Goal: Task Accomplishment & Management: Manage account settings

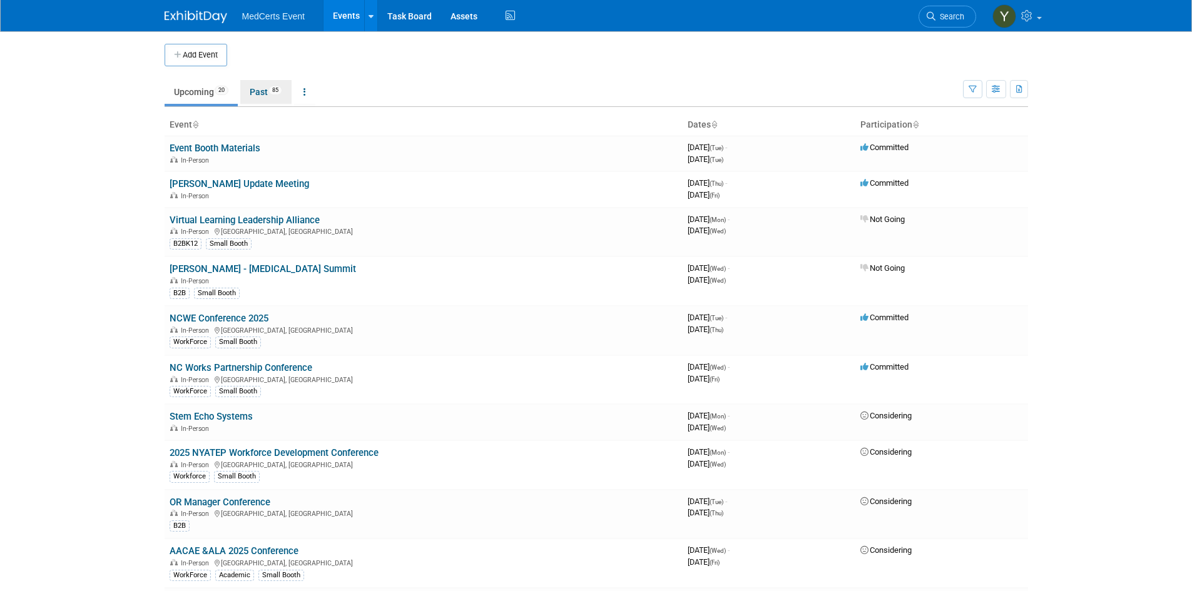
click at [253, 95] on link "Past 85" at bounding box center [265, 92] width 51 height 24
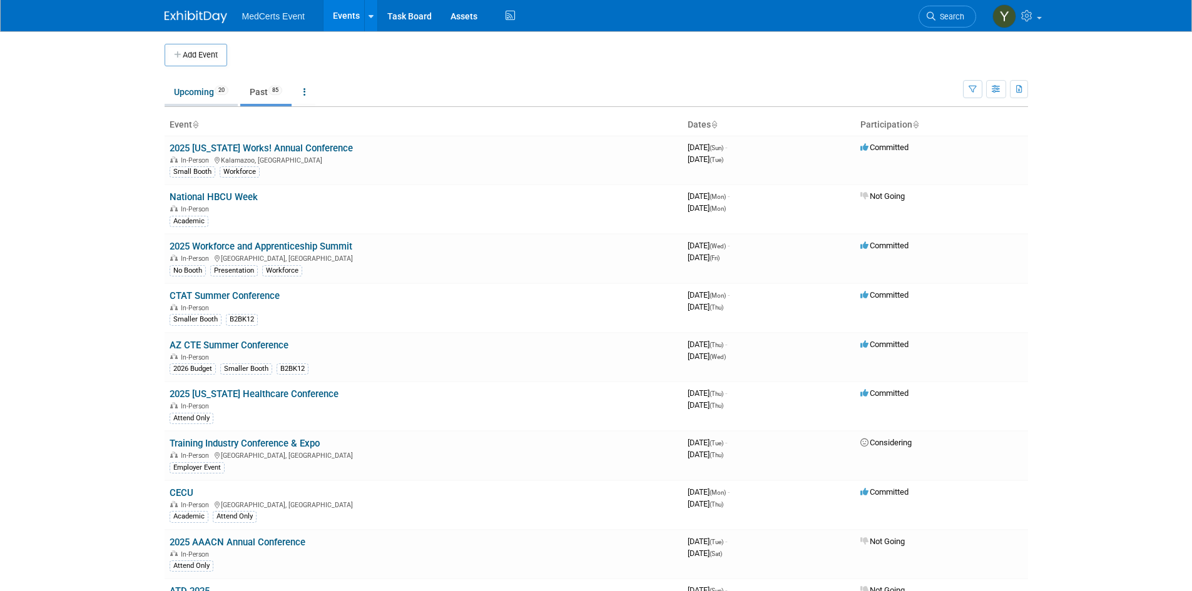
click at [198, 86] on link "Upcoming 20" at bounding box center [201, 92] width 73 height 24
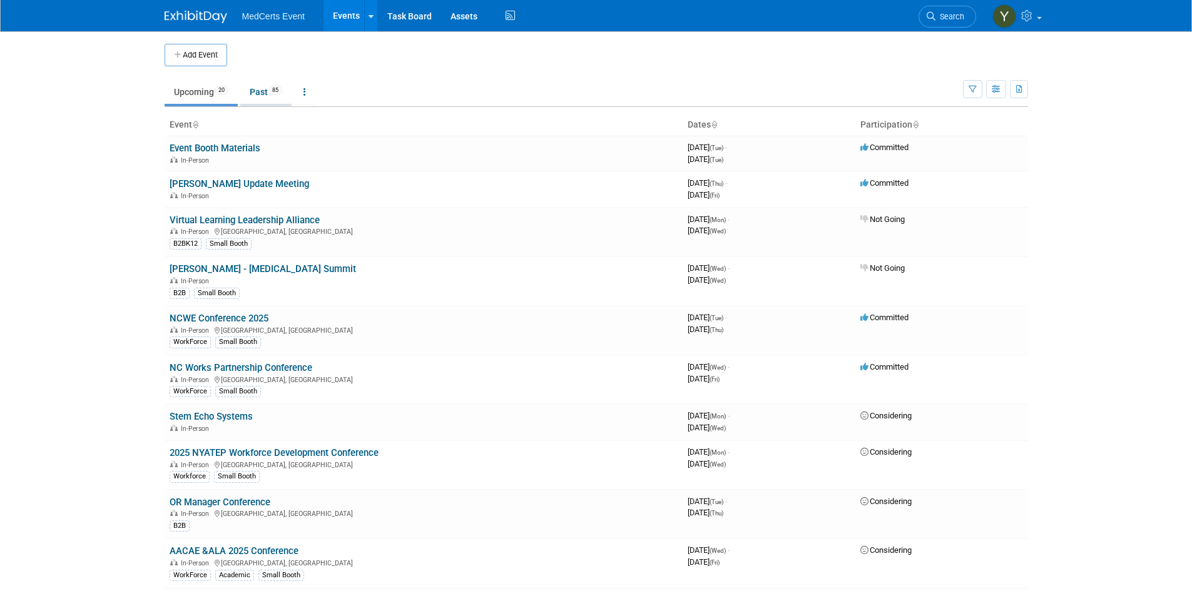
click at [260, 96] on link "Past 85" at bounding box center [265, 92] width 51 height 24
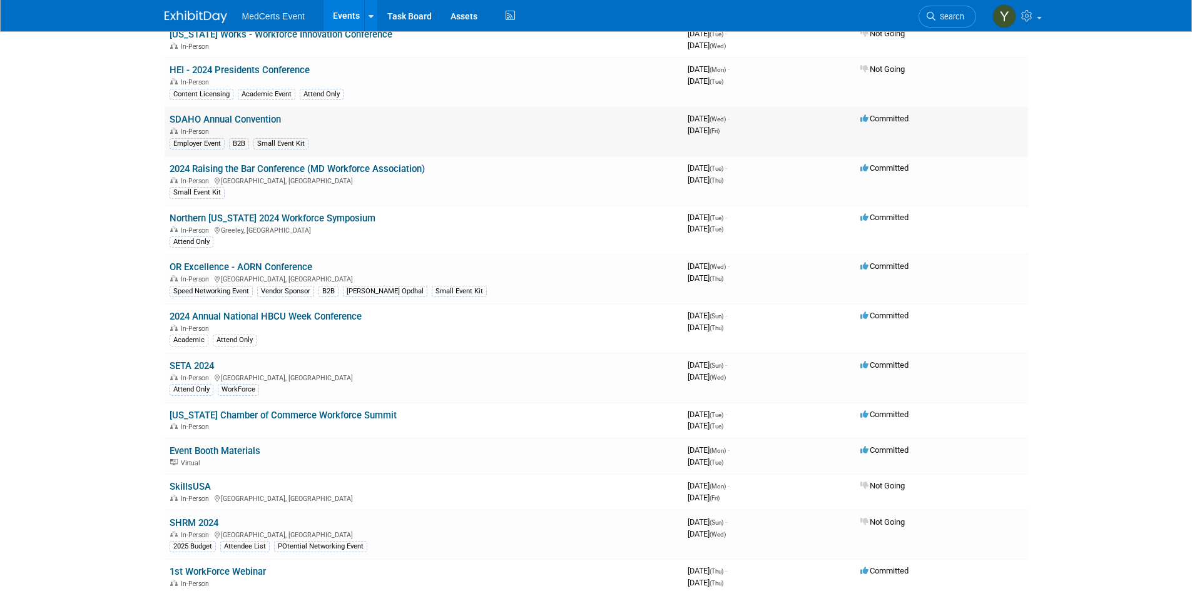
scroll to position [1564, 0]
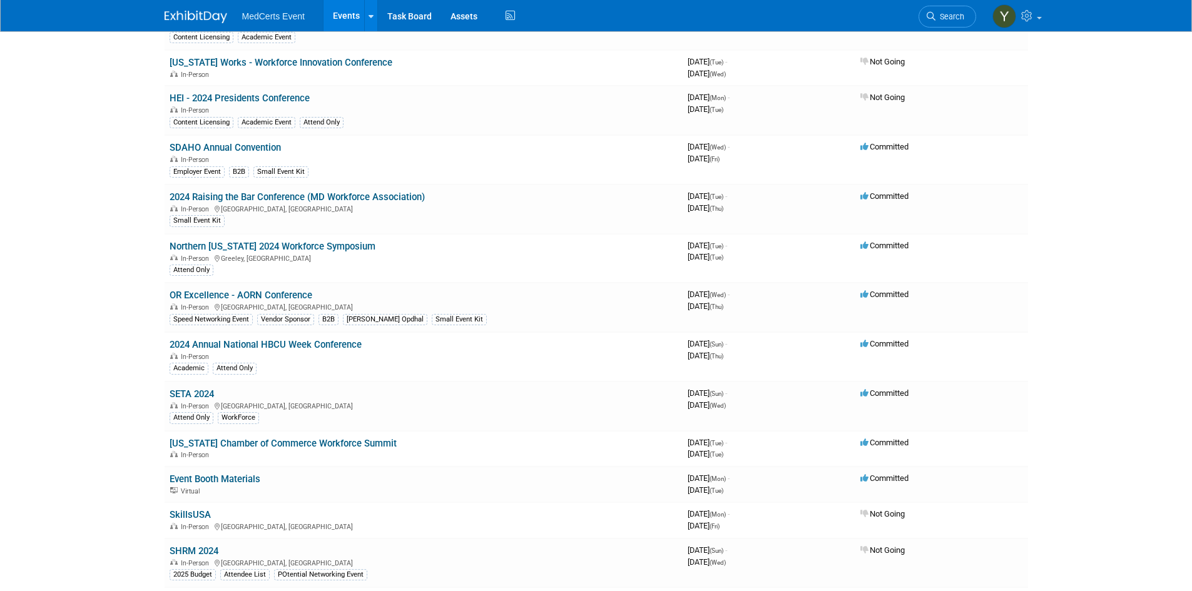
click at [344, 11] on link "Events" at bounding box center [347, 15] width 46 height 31
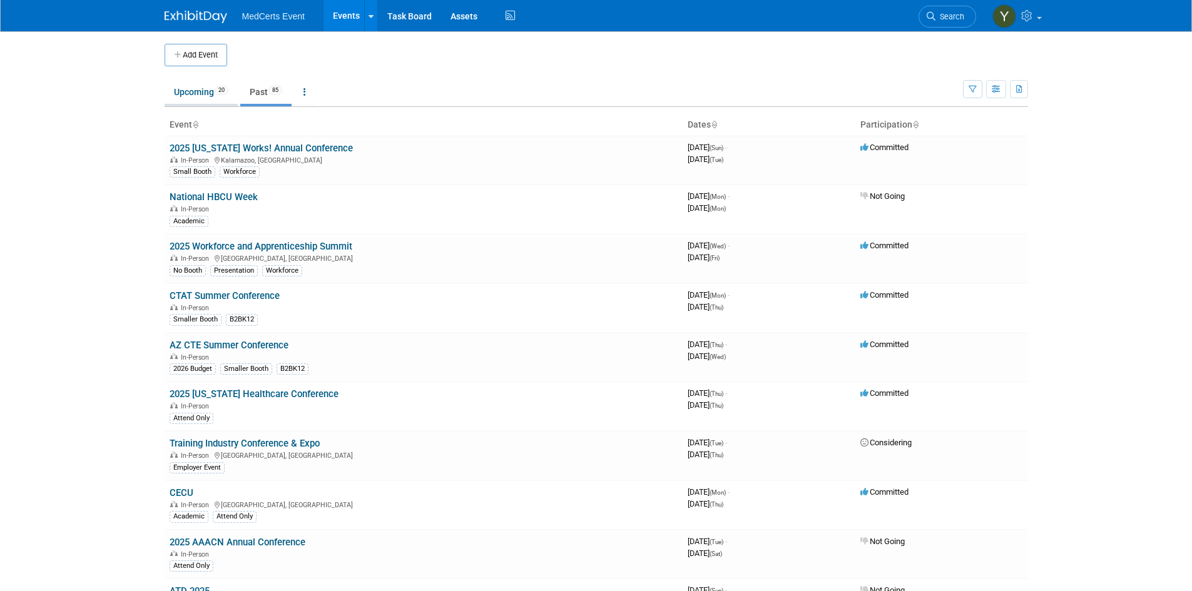
click at [206, 96] on link "Upcoming 20" at bounding box center [201, 92] width 73 height 24
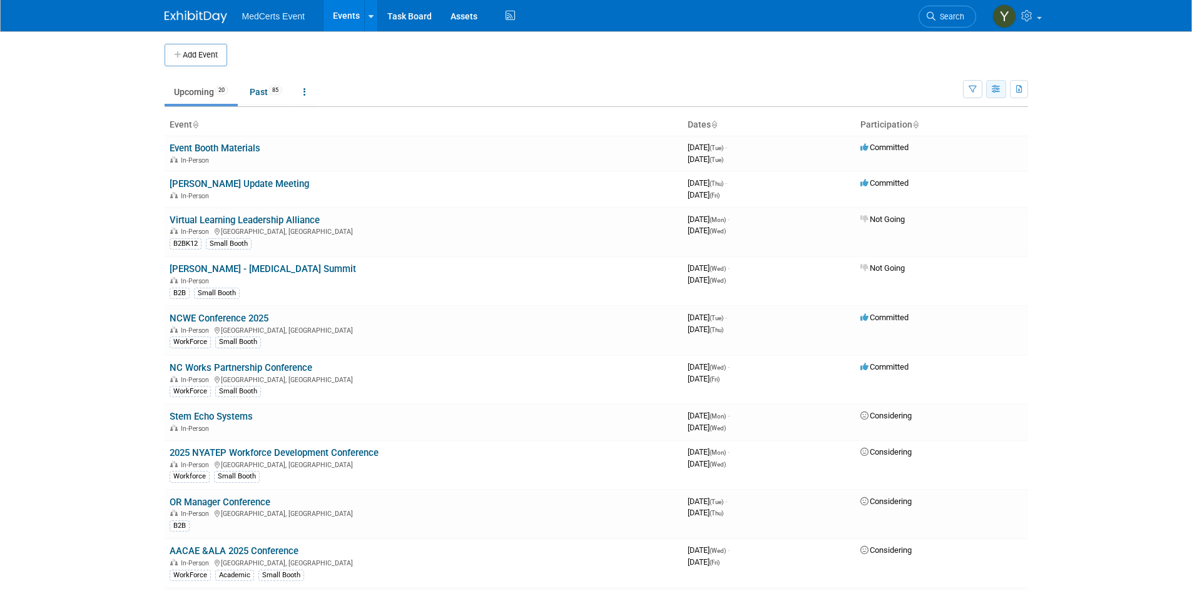
click at [992, 97] on button "button" at bounding box center [996, 89] width 20 height 18
click at [974, 87] on icon "button" at bounding box center [973, 90] width 8 height 8
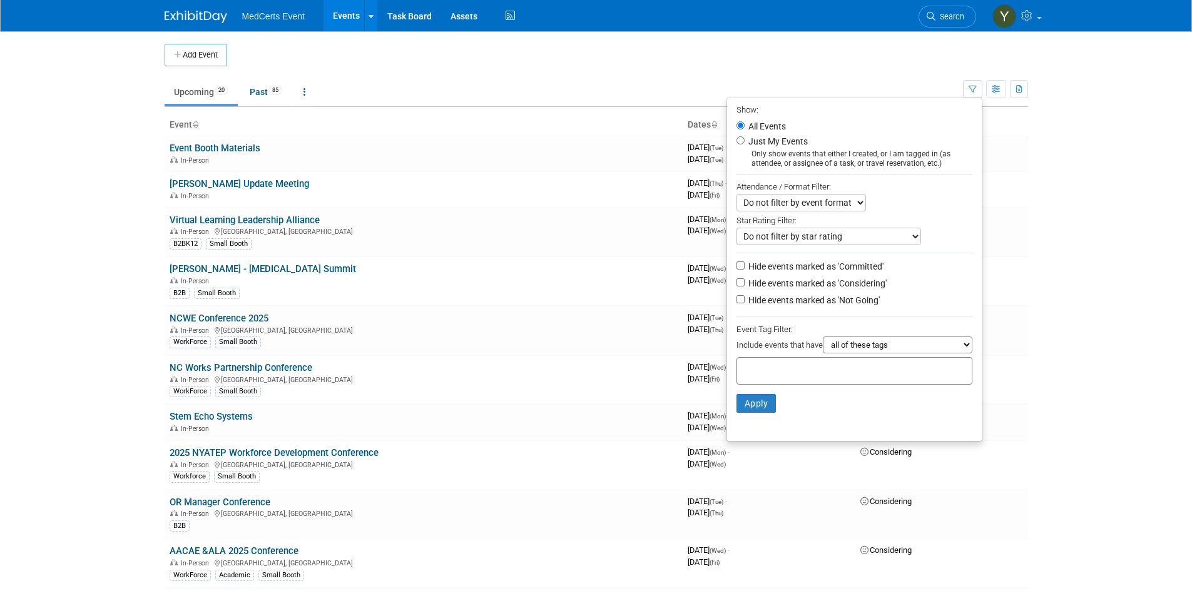
click at [783, 307] on label "Hide events marked as 'Not Going'" at bounding box center [813, 300] width 134 height 13
click at [745, 303] on input "Hide events marked as 'Not Going'" at bounding box center [741, 299] width 8 height 8
checkbox input "true"
click at [743, 409] on button "Apply" at bounding box center [757, 403] width 40 height 19
